Goal: Use online tool/utility: Utilize a website feature to perform a specific function

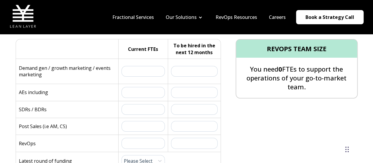
scroll to position [121, 0]
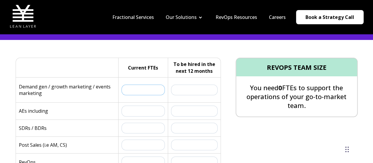
click at [149, 91] on input "text" at bounding box center [144, 89] width 44 height 11
type input "3"
click at [205, 92] on input "text" at bounding box center [194, 89] width 47 height 11
type input "2"
click at [152, 114] on input "text" at bounding box center [144, 110] width 44 height 11
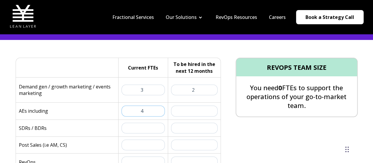
type input "4"
click at [244, 141] on div "REVOPS TEAM SIZE You need 0 FTEs to support the operations of your go-to-market…" at bounding box center [289, 142] width 137 height 169
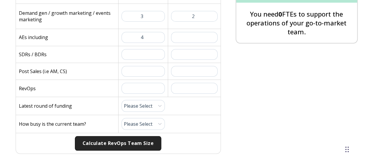
scroll to position [195, 0]
click at [197, 35] on input "text" at bounding box center [194, 37] width 47 height 11
type input "1"
click at [158, 51] on input "text" at bounding box center [144, 54] width 44 height 11
type input "0"
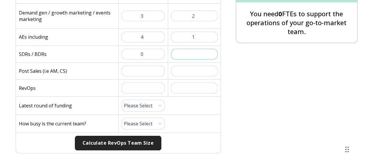
click at [191, 56] on input "text" at bounding box center [194, 54] width 47 height 11
type input "1"
click at [237, 96] on div "REVOPS TEAM SIZE You need 0 FTEs to support the operations of your go-to-market…" at bounding box center [289, 68] width 137 height 169
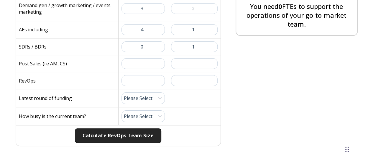
scroll to position [203, 0]
click at [163, 80] on input "text" at bounding box center [144, 80] width 44 height 11
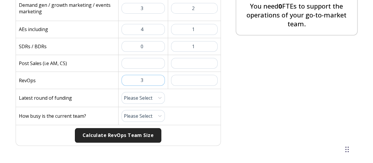
type input "3"
click at [185, 80] on input "text" at bounding box center [194, 80] width 47 height 11
click at [154, 79] on input "3" at bounding box center [144, 80] width 44 height 11
type input "4"
click at [203, 81] on input "text" at bounding box center [194, 80] width 47 height 11
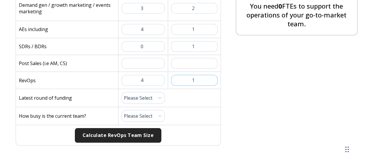
type input "1"
click at [146, 97] on select "Please Select Pre-Seed Seed Series A Series B Series C Late Stage" at bounding box center [144, 98] width 44 height 12
select select "series-c"
click at [122, 92] on select "Please Select Pre-Seed Seed Series A Series B Series C Late Stage" at bounding box center [144, 98] width 44 height 12
click at [151, 112] on select "Please Select 1 (Plenty of Bandwidth) 2 3 4 5 6 7 8 9 10 (Totally Underwater)" at bounding box center [144, 116] width 44 height 12
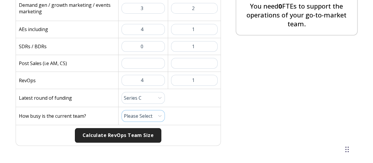
select select "7"
click at [122, 110] on select "Please Select 1 (Plenty of Bandwidth) 2 3 4 5 6 7 8 9 10 (Totally Underwater)" at bounding box center [144, 116] width 44 height 12
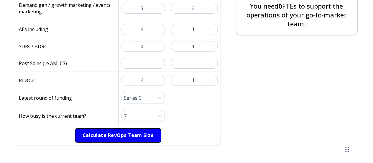
click at [139, 128] on button "Calculate RevOps Team Size" at bounding box center [118, 135] width 87 height 15
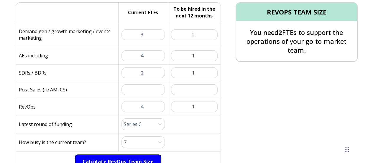
scroll to position [177, 0]
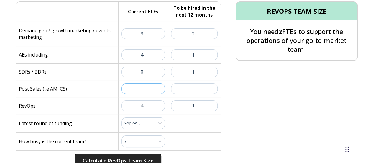
click at [152, 89] on input "text" at bounding box center [144, 88] width 44 height 11
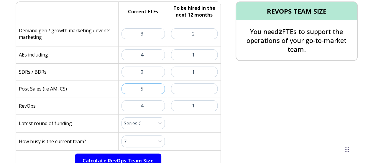
type input "5"
click at [128, 153] on button "Calculate RevOps Team Size" at bounding box center [118, 160] width 87 height 15
